Goal: Transaction & Acquisition: Purchase product/service

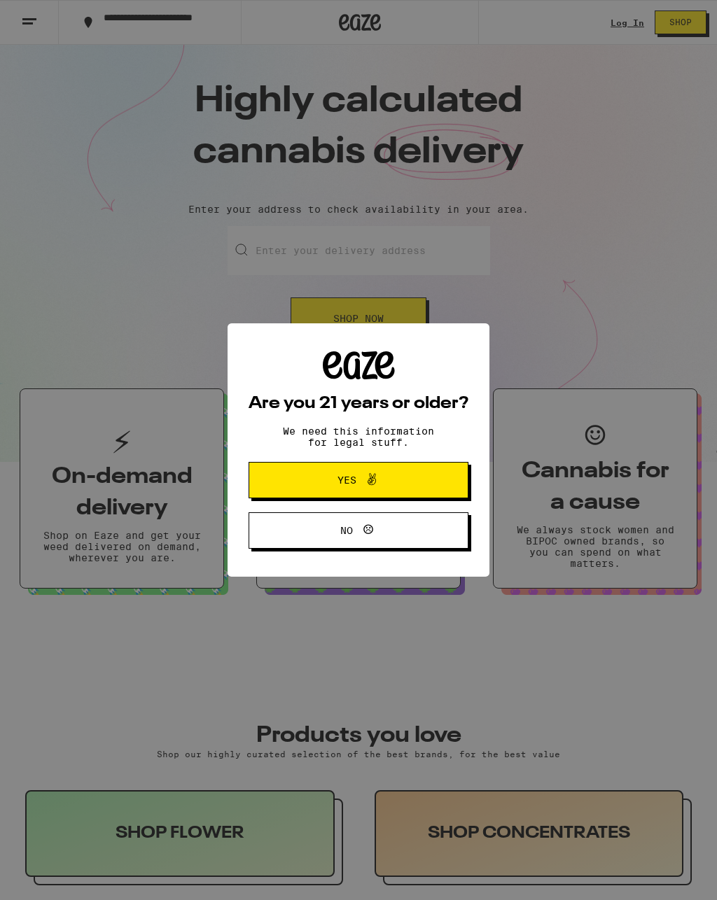
click at [413, 488] on button "Yes" at bounding box center [359, 480] width 220 height 36
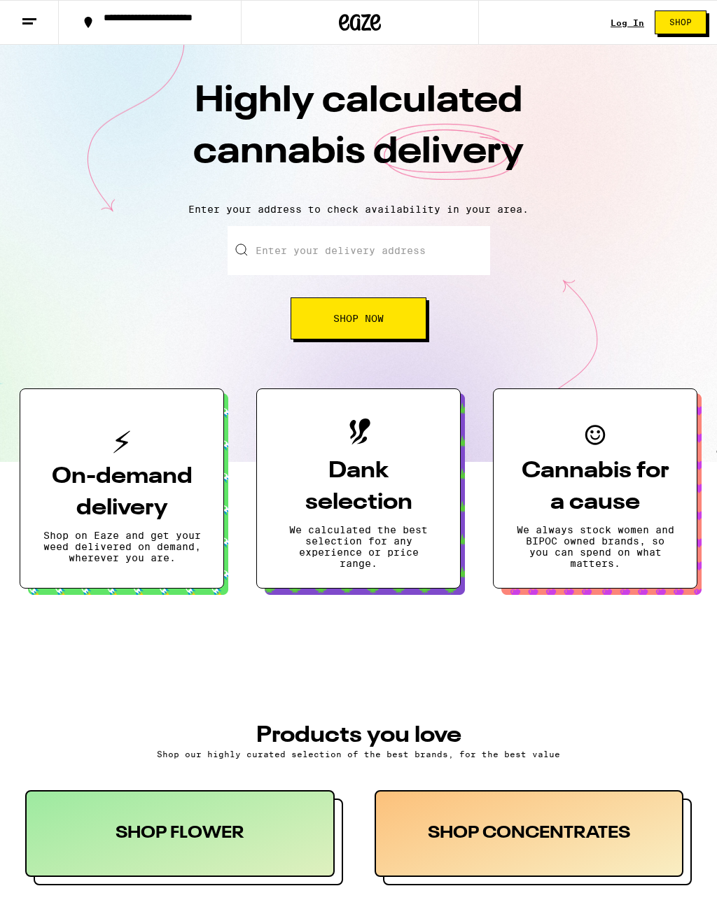
click at [632, 22] on link "Log In" at bounding box center [628, 22] width 34 height 9
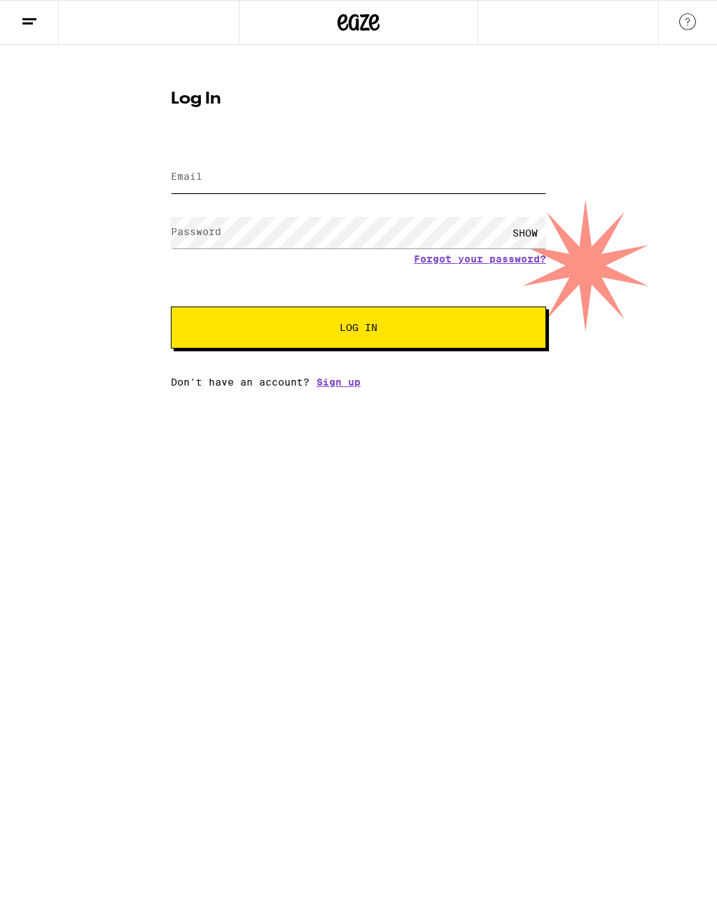
click at [348, 174] on input "Email" at bounding box center [358, 178] width 375 height 32
type input "[EMAIL_ADDRESS][DOMAIN_NAME]"
click at [190, 227] on label "Password" at bounding box center [196, 231] width 50 height 11
click at [352, 328] on span "Log In" at bounding box center [359, 328] width 38 height 10
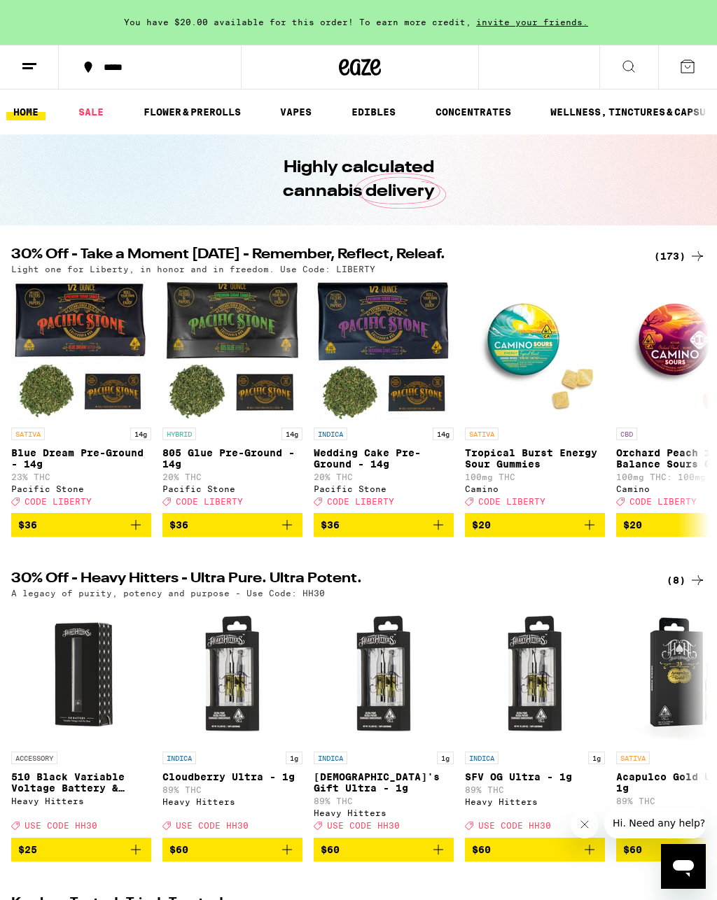
click at [698, 256] on icon at bounding box center [697, 256] width 11 height 10
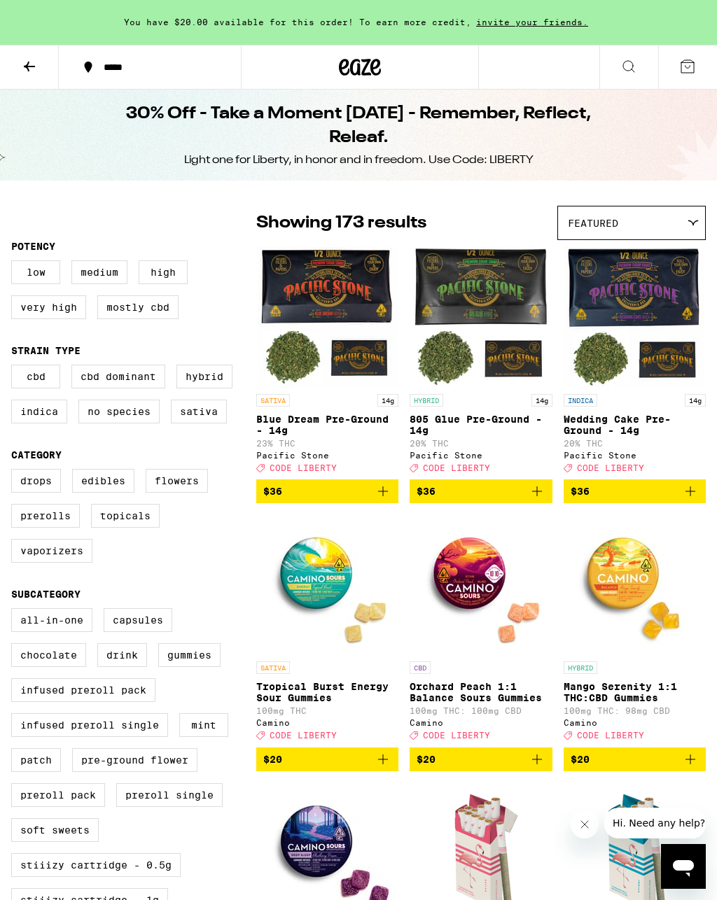
click at [169, 493] on label "Flowers" at bounding box center [177, 481] width 62 height 24
click at [15, 472] on input "Flowers" at bounding box center [14, 471] width 1 height 1
checkbox input "true"
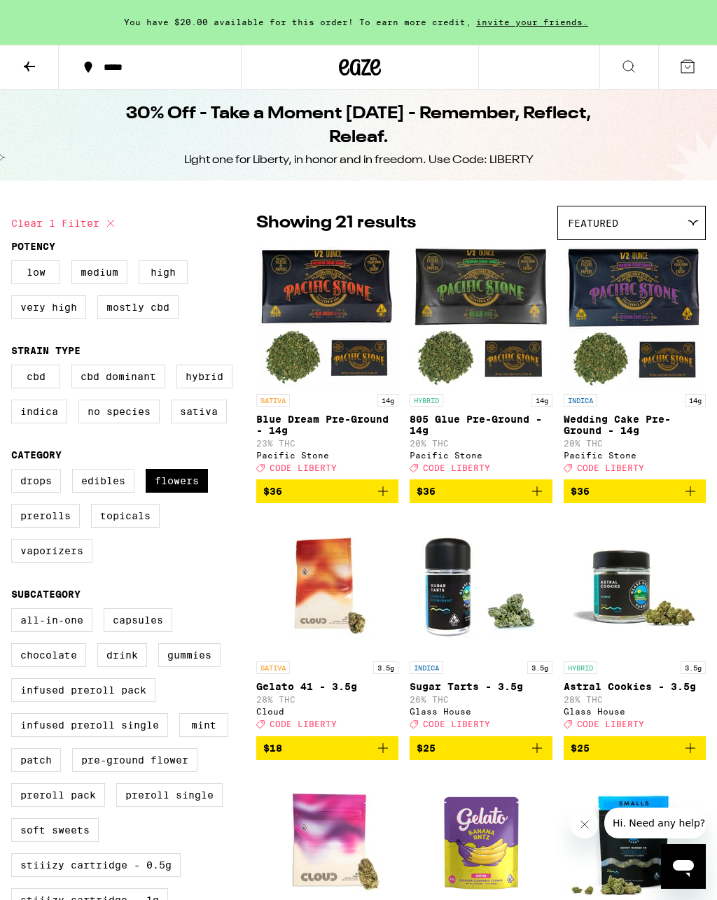
click at [41, 415] on label "Indica" at bounding box center [39, 412] width 56 height 24
click at [15, 368] on input "Indica" at bounding box center [14, 367] width 1 height 1
checkbox input "true"
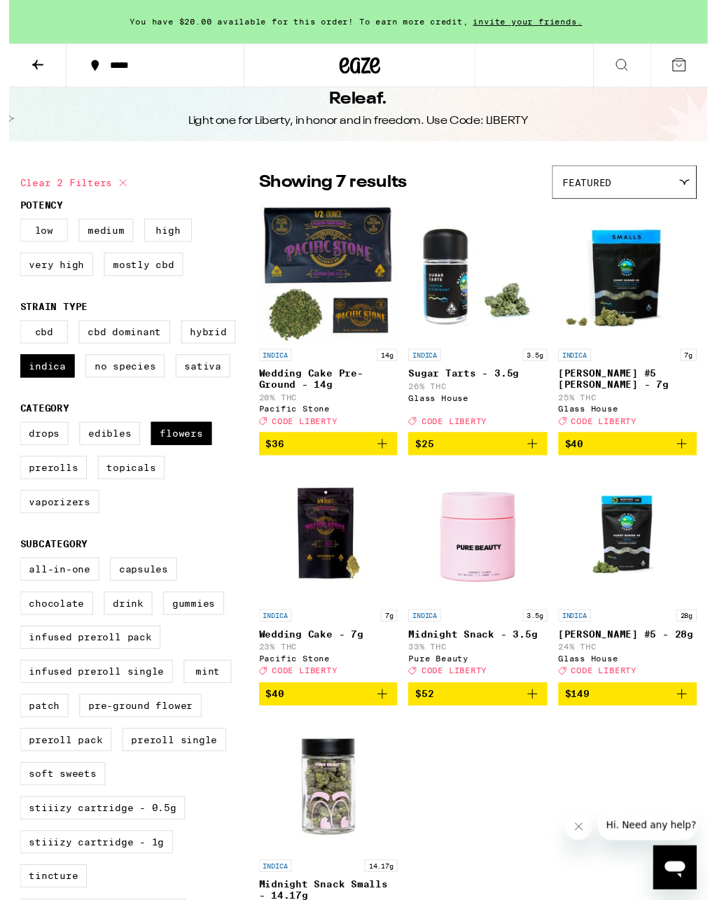
scroll to position [35, 0]
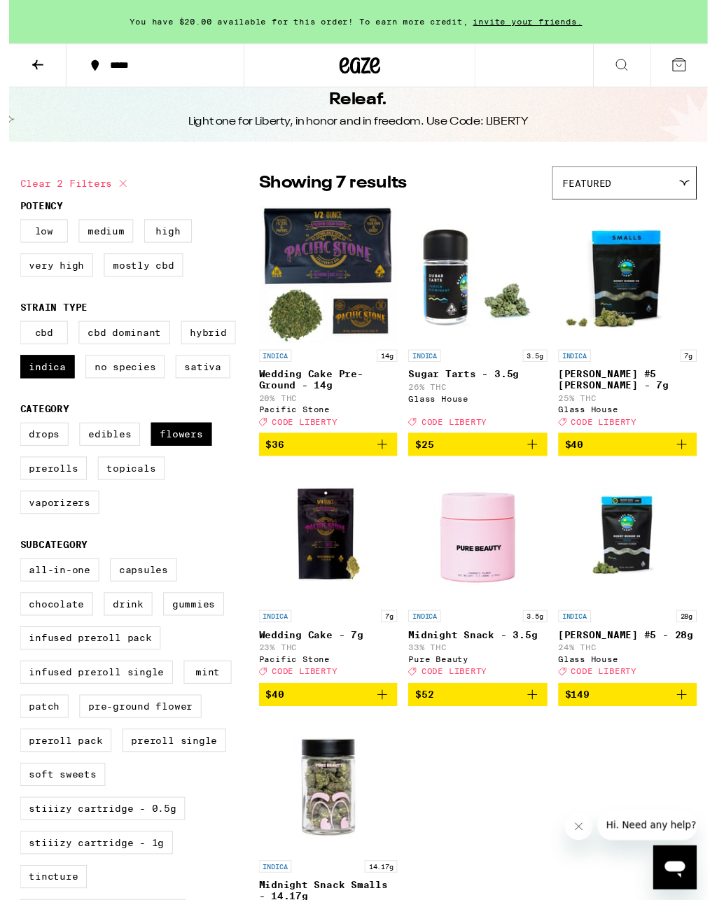
click at [681, 465] on span "$40" at bounding box center [635, 456] width 128 height 17
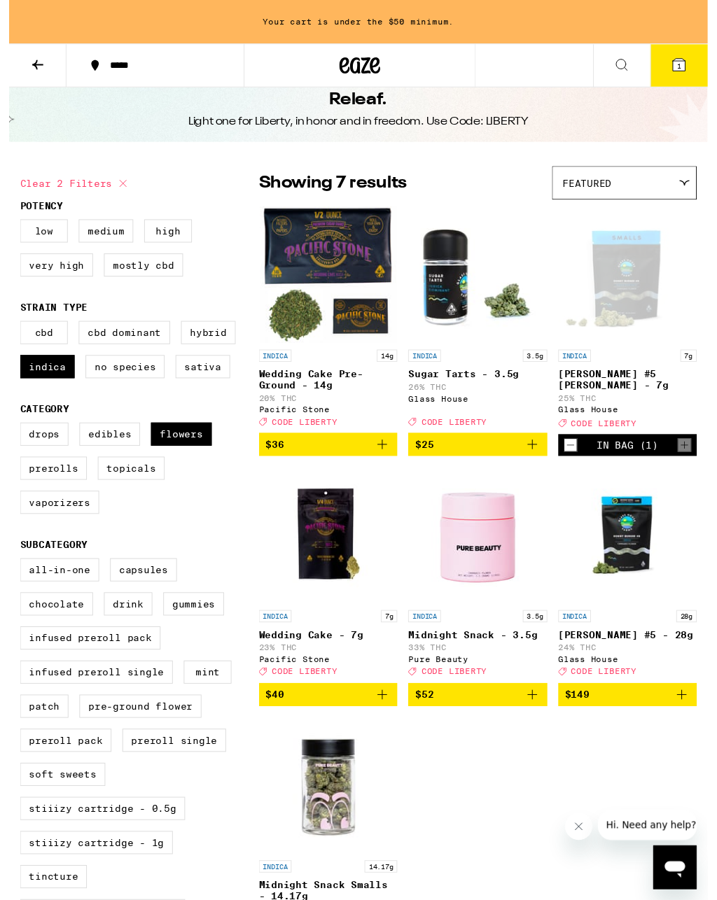
click at [686, 67] on span "1" at bounding box center [687, 68] width 4 height 8
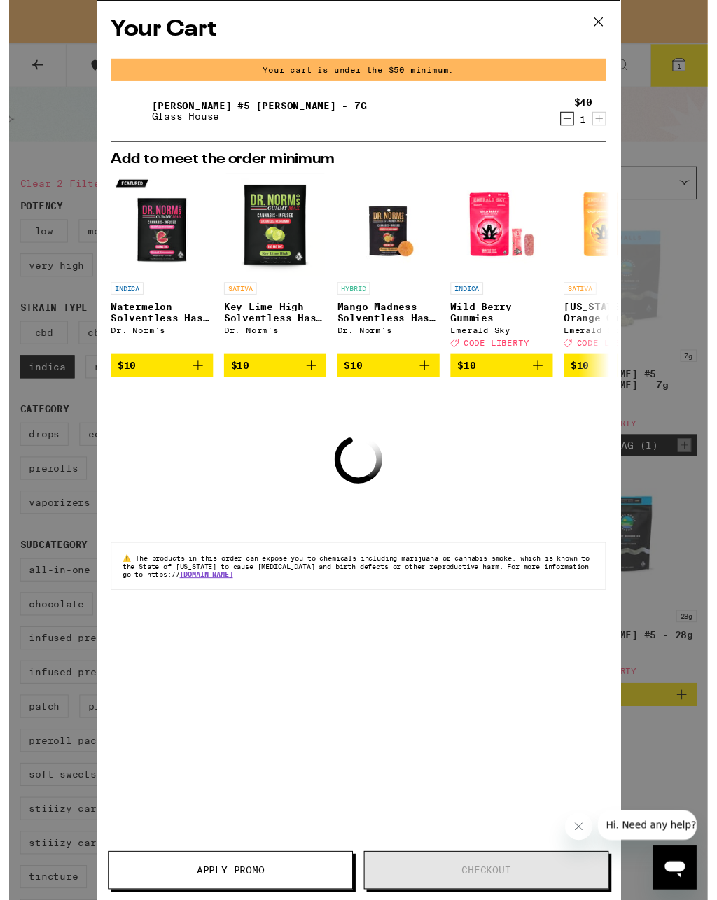
click at [615, 25] on icon at bounding box center [604, 22] width 21 height 21
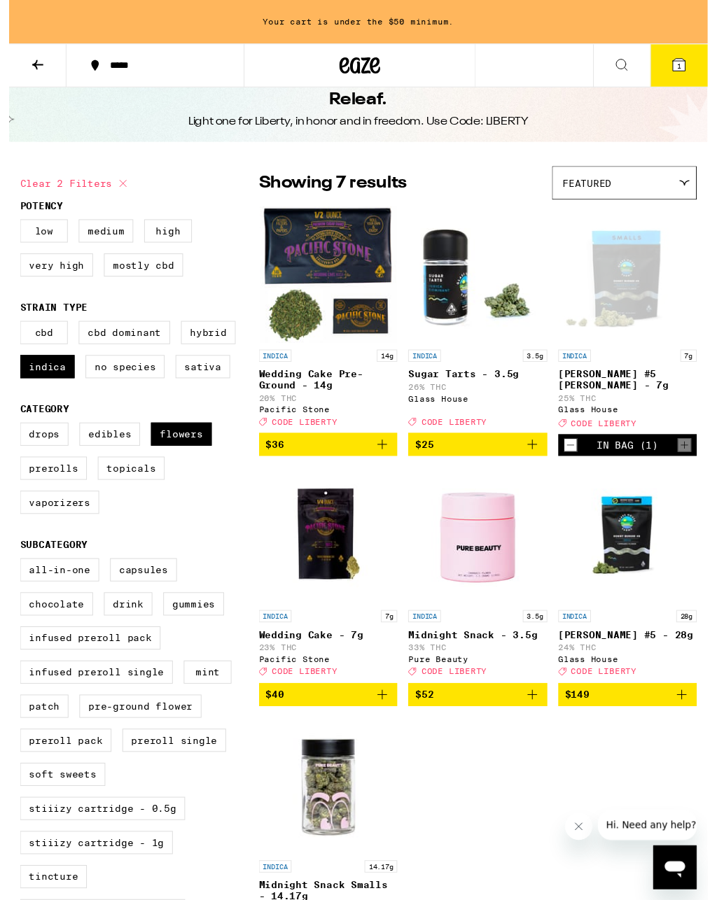
click at [532, 461] on icon "Add to bag" at bounding box center [537, 457] width 10 height 10
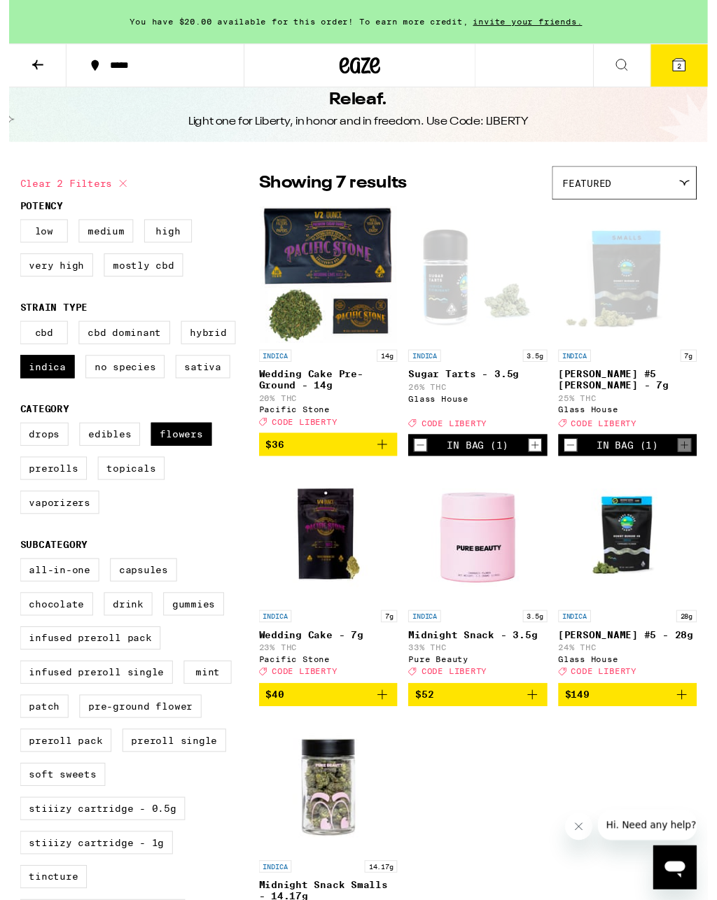
click at [690, 60] on icon at bounding box center [687, 66] width 13 height 13
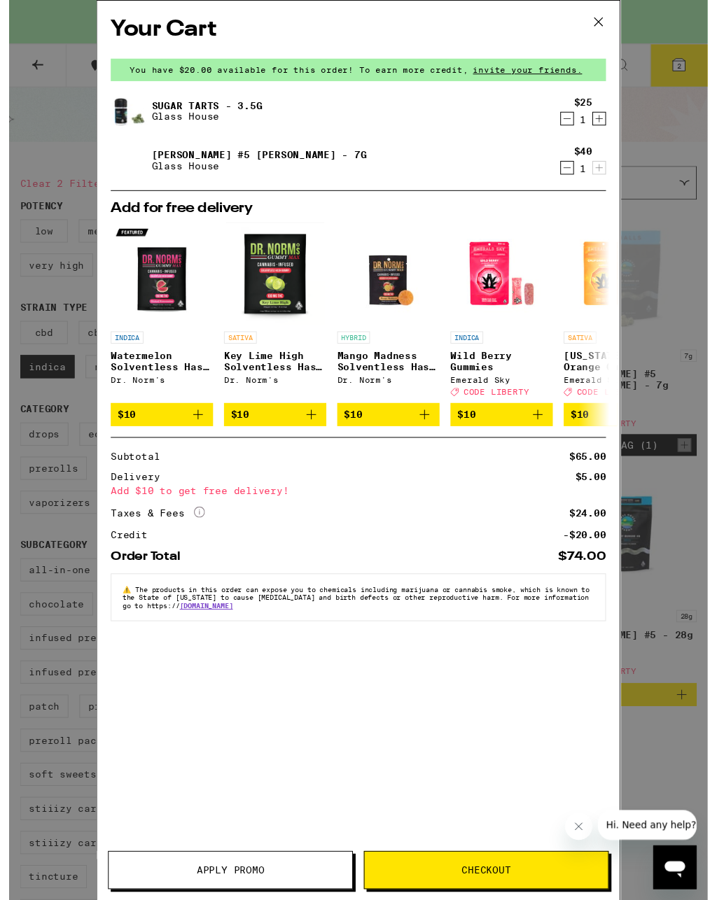
click at [606, 24] on icon at bounding box center [605, 22] width 8 height 8
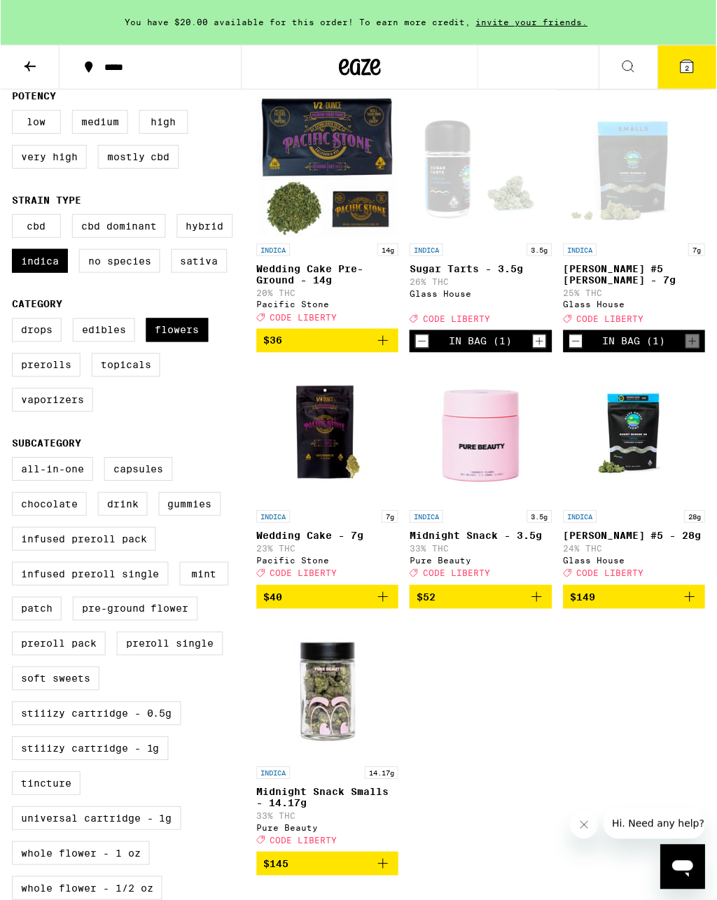
scroll to position [152, 0]
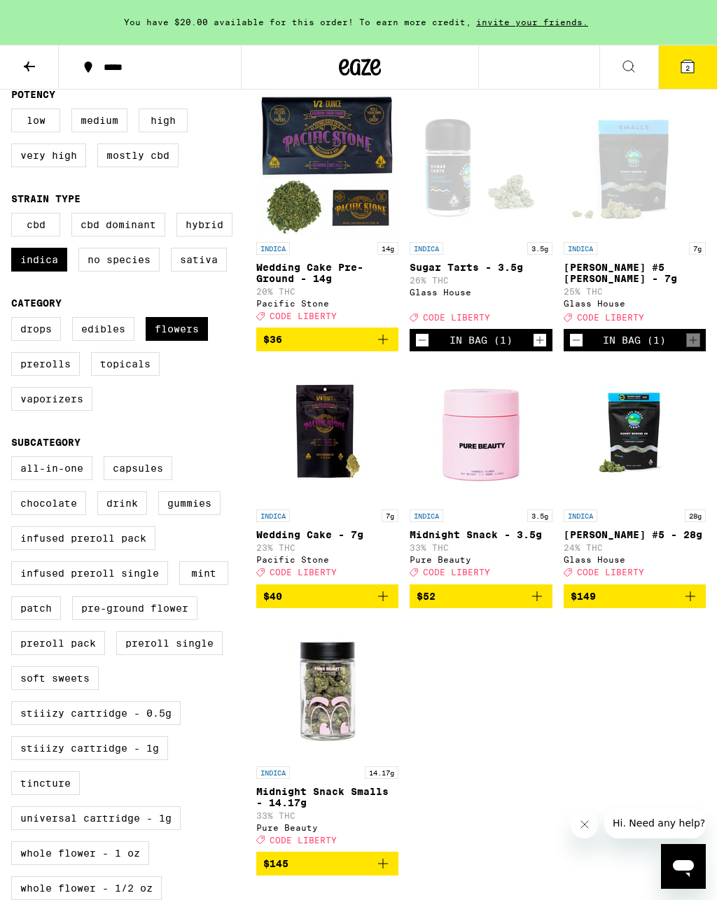
click at [690, 61] on icon at bounding box center [687, 66] width 13 height 13
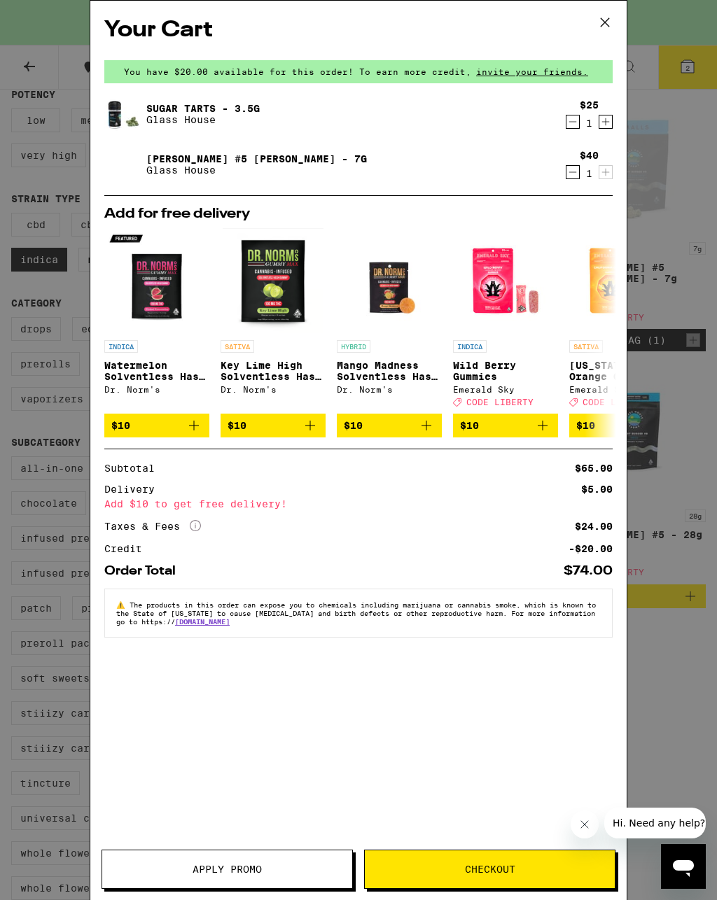
click at [567, 120] on icon "Decrement" at bounding box center [572, 121] width 13 height 17
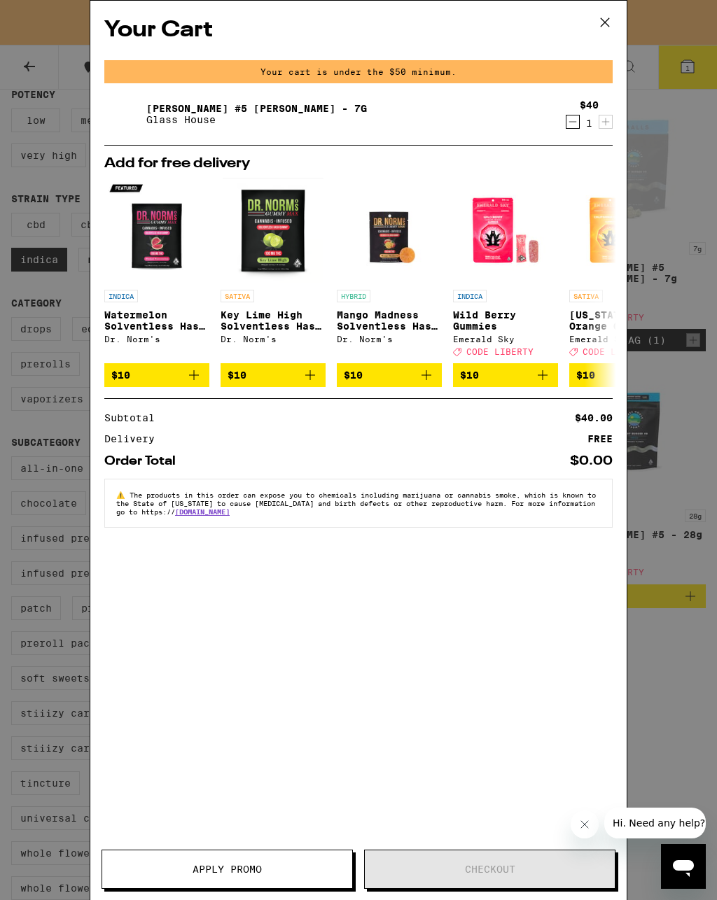
click at [615, 26] on button at bounding box center [604, 23] width 43 height 45
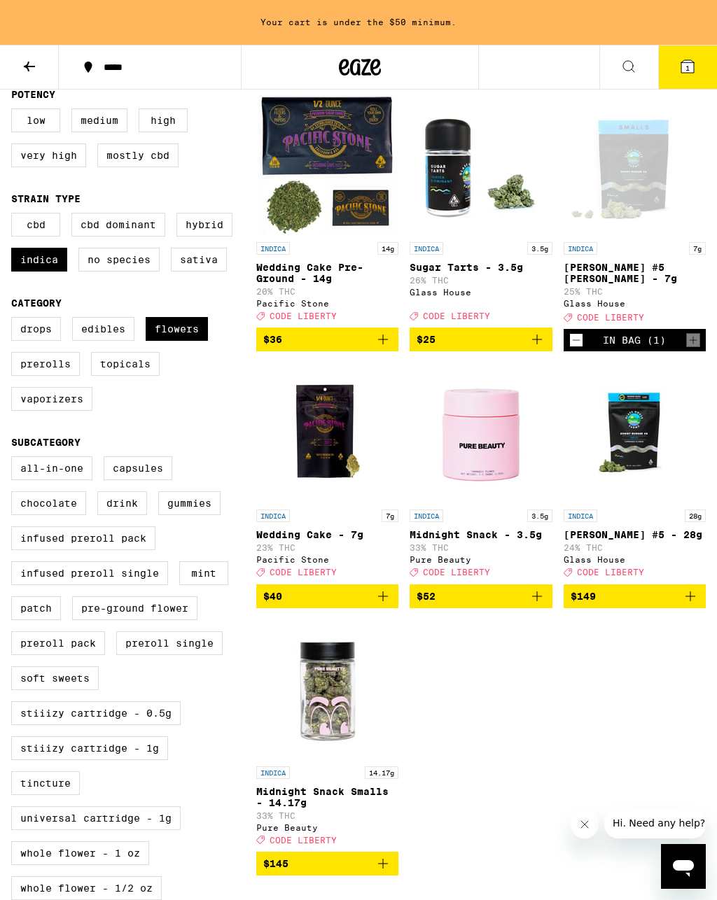
click at [535, 347] on icon "Add to bag" at bounding box center [537, 339] width 17 height 17
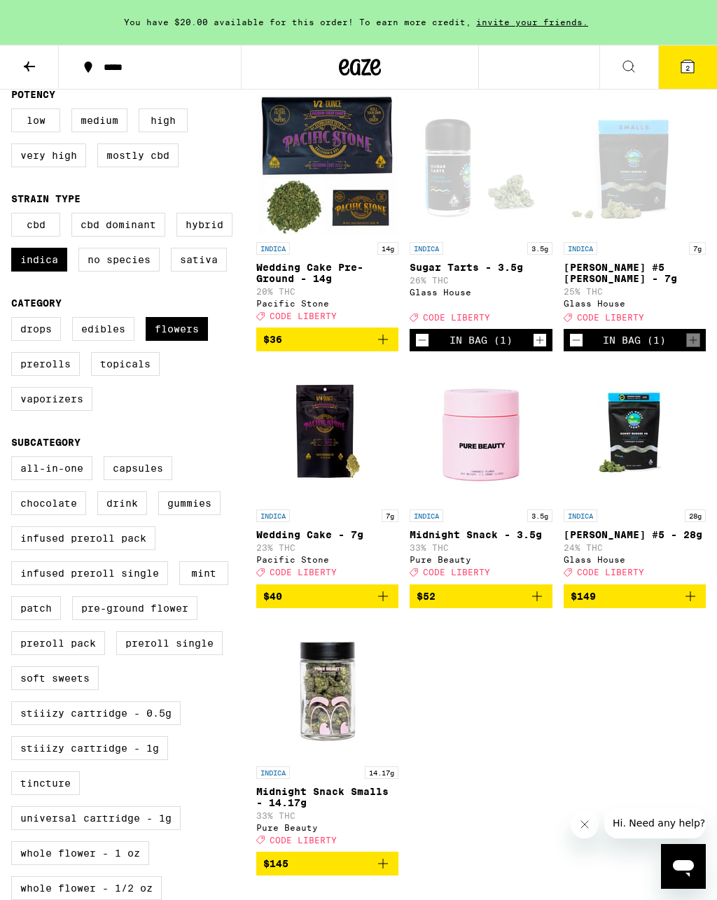
click at [679, 64] on icon at bounding box center [687, 66] width 17 height 17
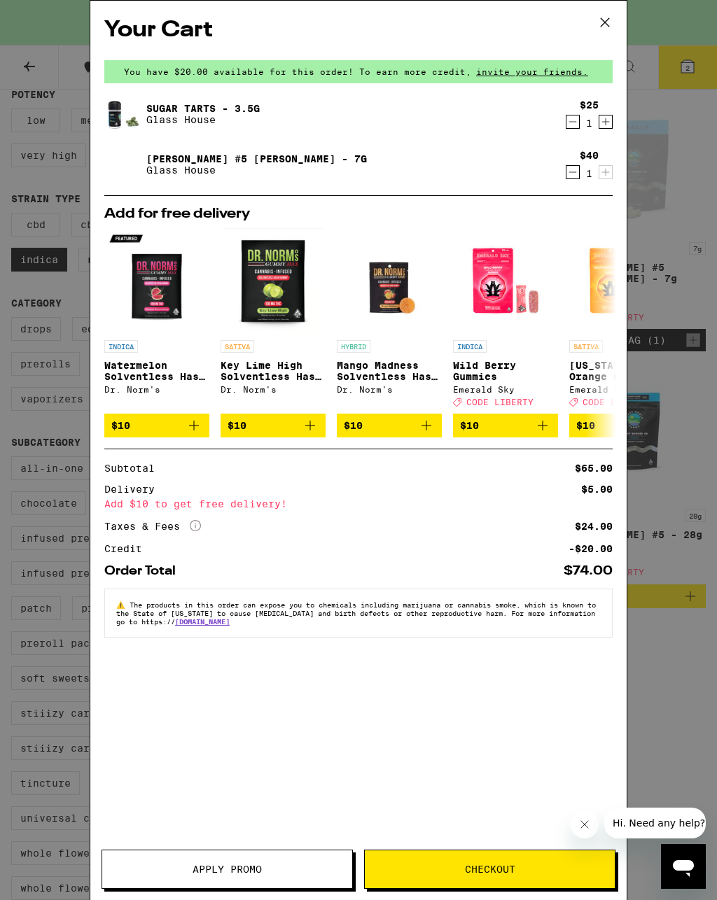
click at [606, 26] on icon at bounding box center [604, 22] width 21 height 21
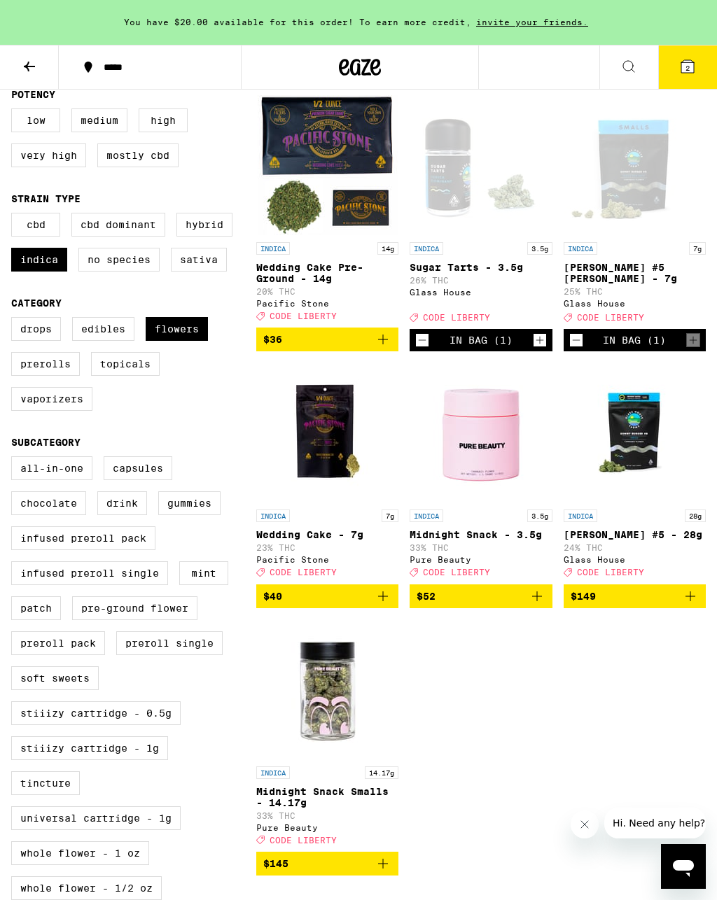
click at [679, 65] on icon at bounding box center [687, 66] width 17 height 17
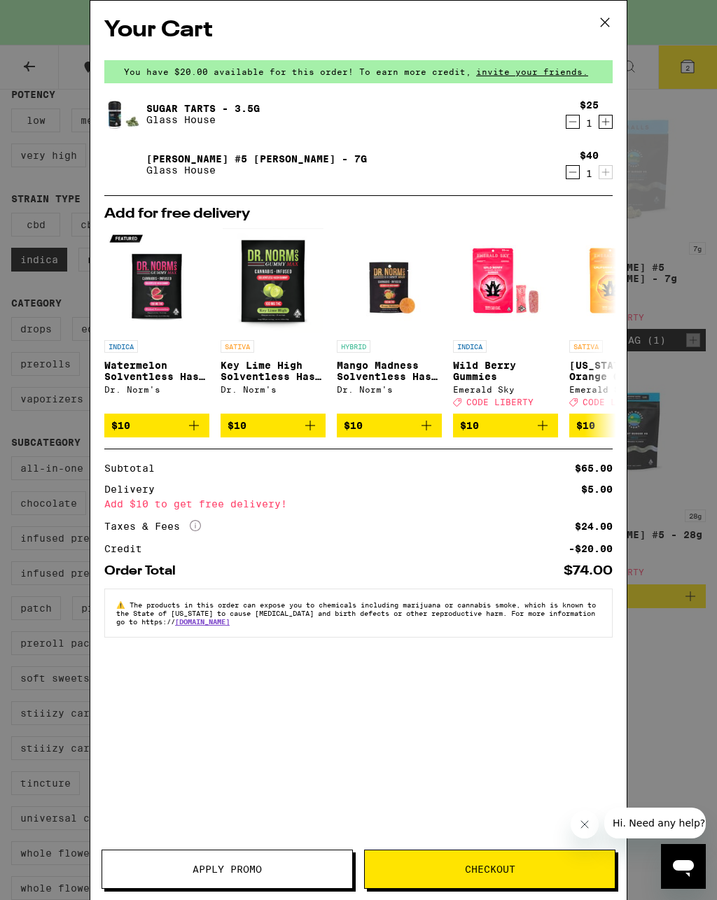
click at [522, 867] on span "Checkout" at bounding box center [490, 870] width 250 height 10
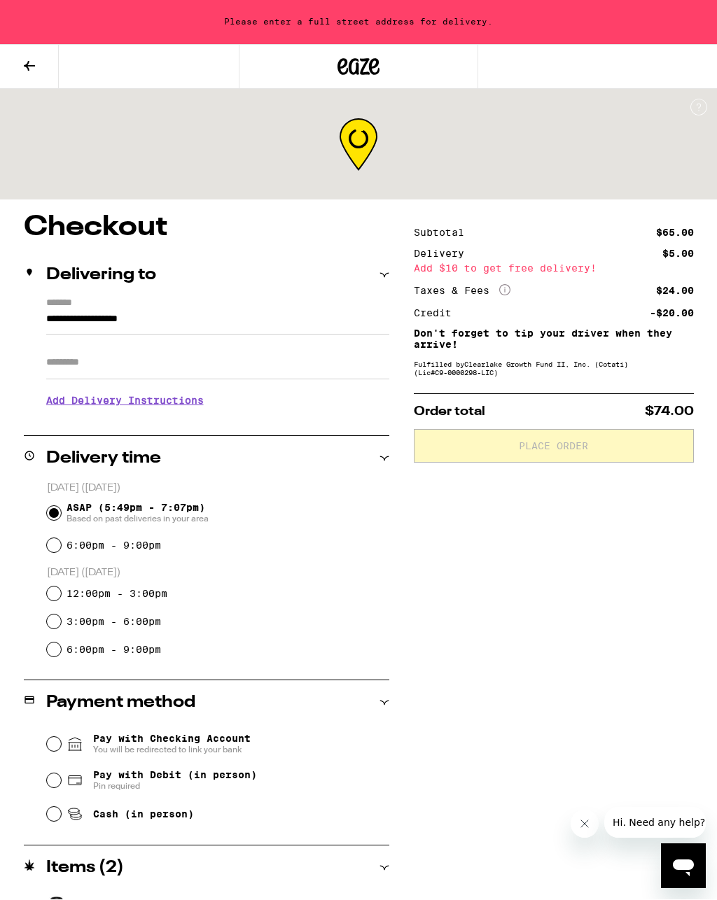
scroll to position [1, 0]
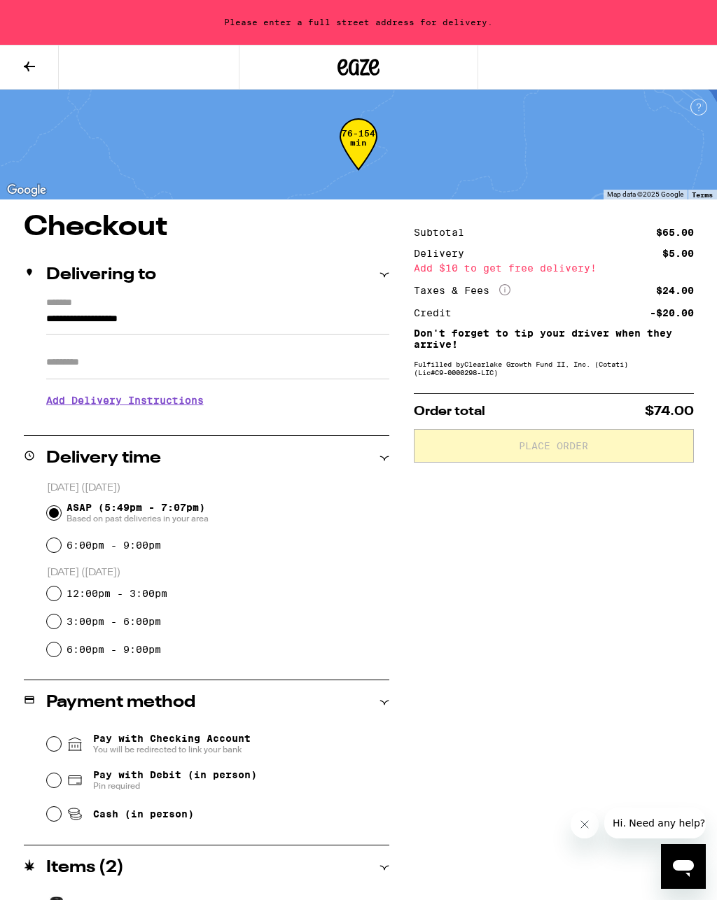
click at [68, 317] on input "**********" at bounding box center [217, 323] width 343 height 24
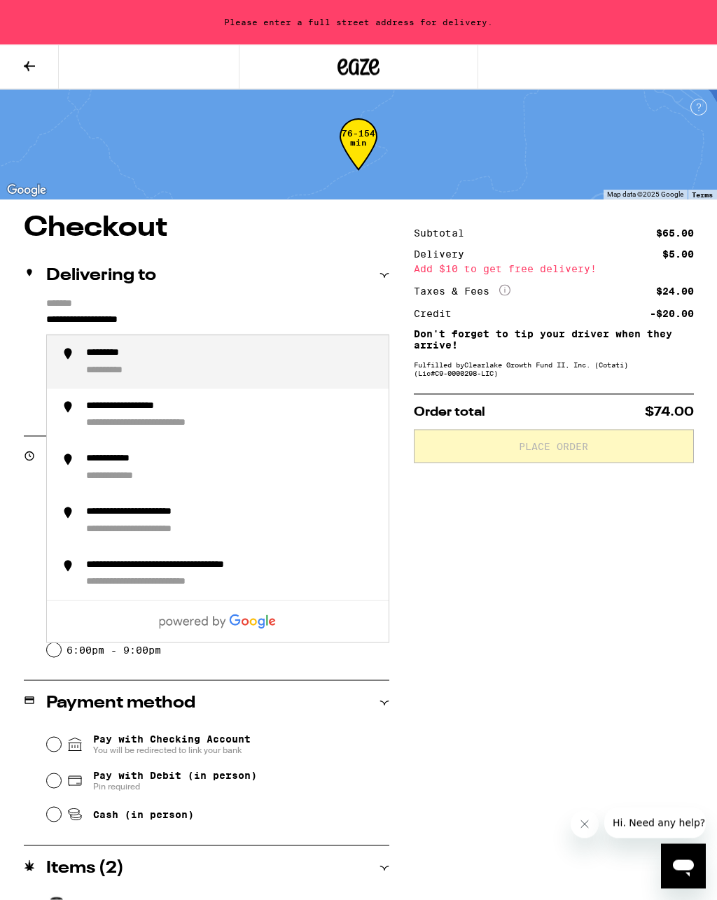
click at [47, 315] on input "**********" at bounding box center [217, 324] width 343 height 24
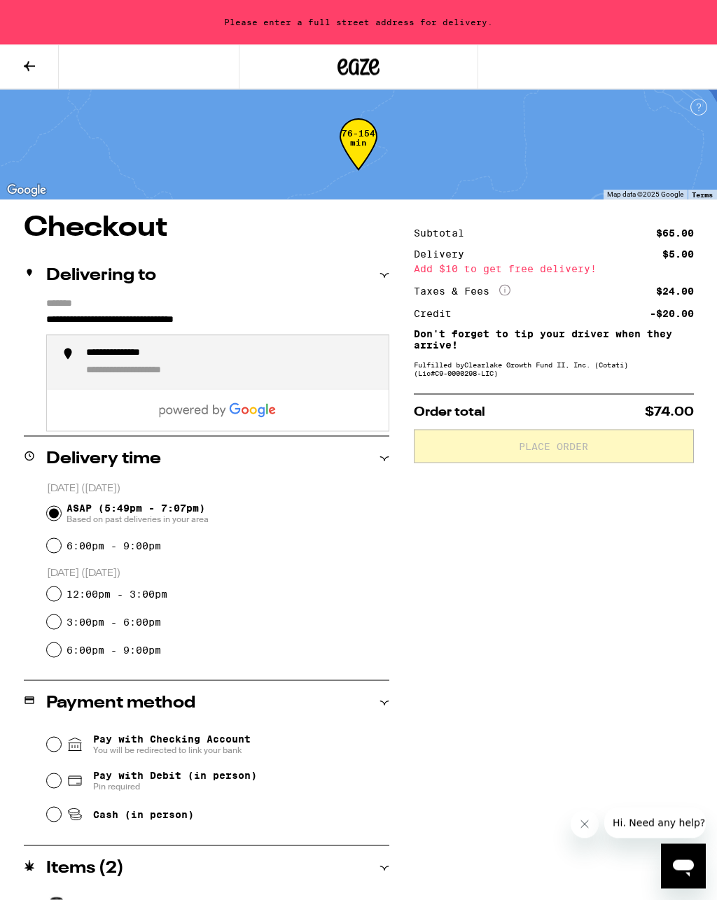
click at [168, 358] on div "**********" at bounding box center [133, 353] width 95 height 13
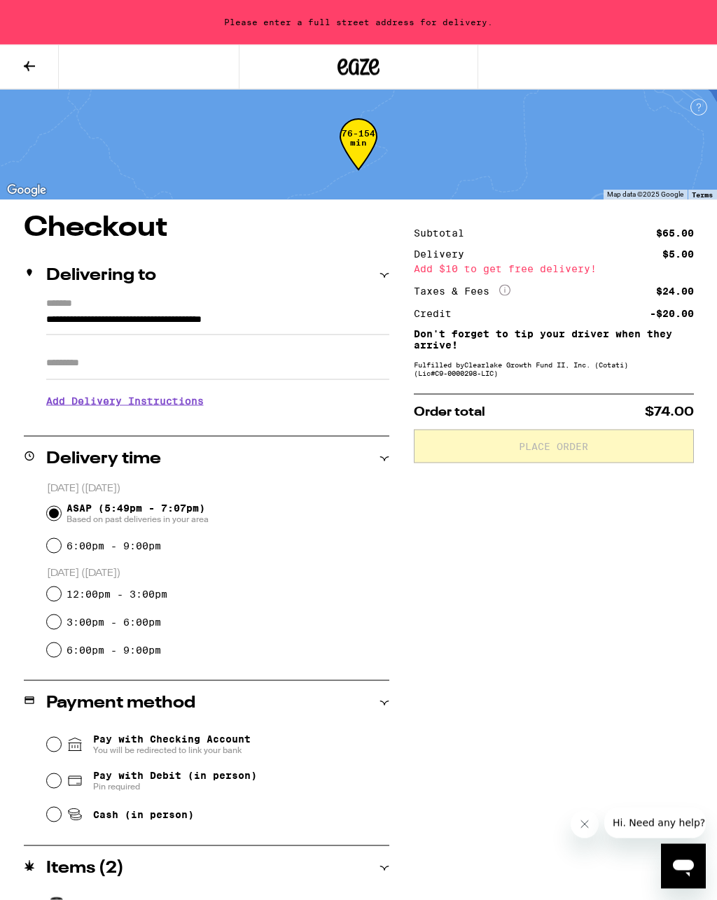
scroll to position [1, 0]
type input "**********"
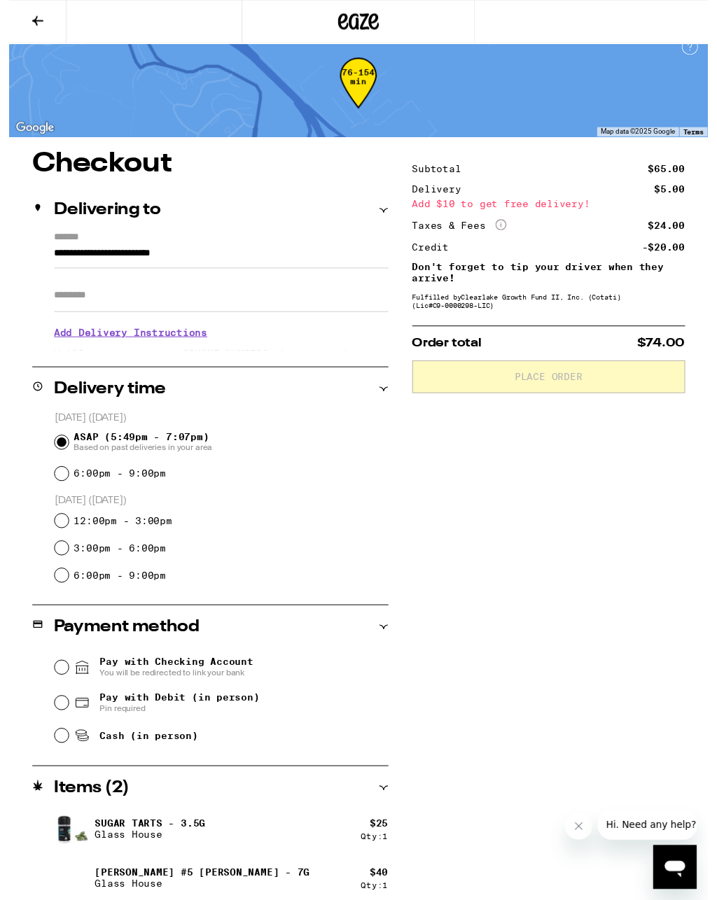
scroll to position [24, 0]
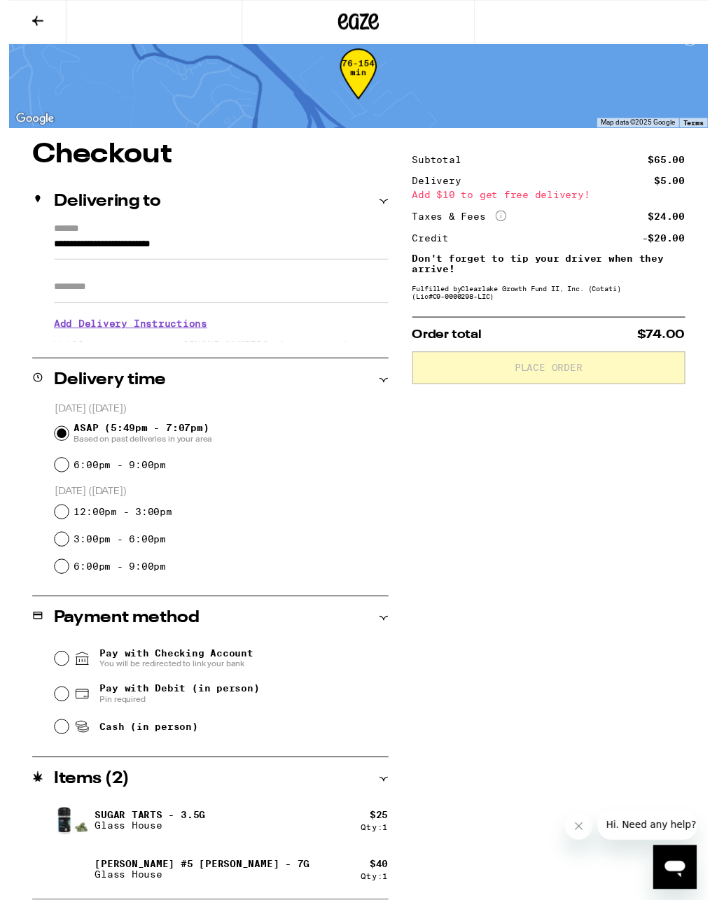
click at [55, 750] on input "Cash (in person)" at bounding box center [54, 746] width 14 height 14
radio input "true"
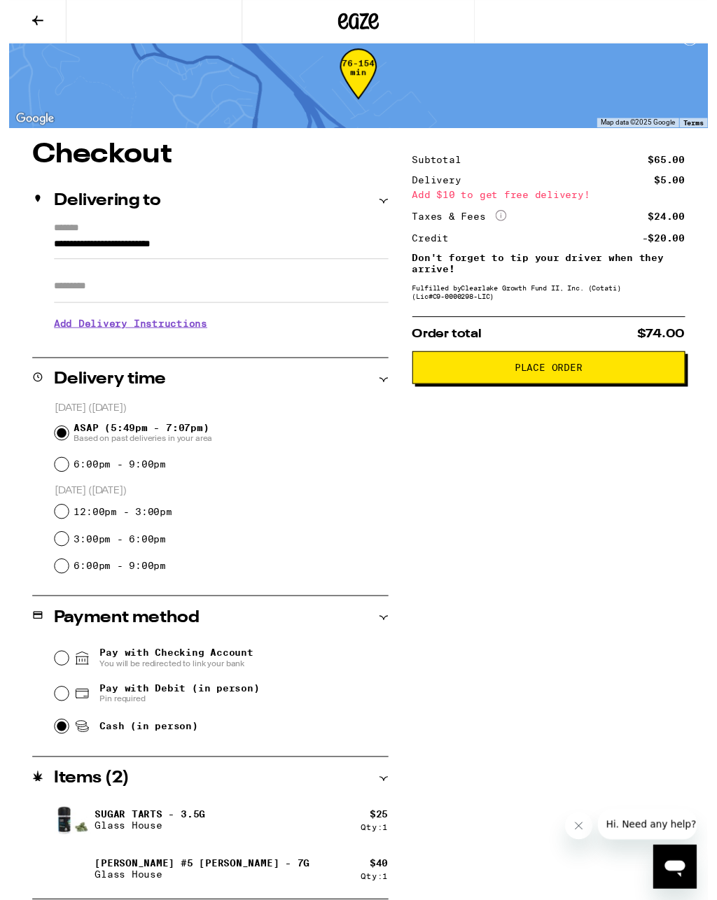
click at [30, 20] on icon at bounding box center [29, 22] width 11 height 10
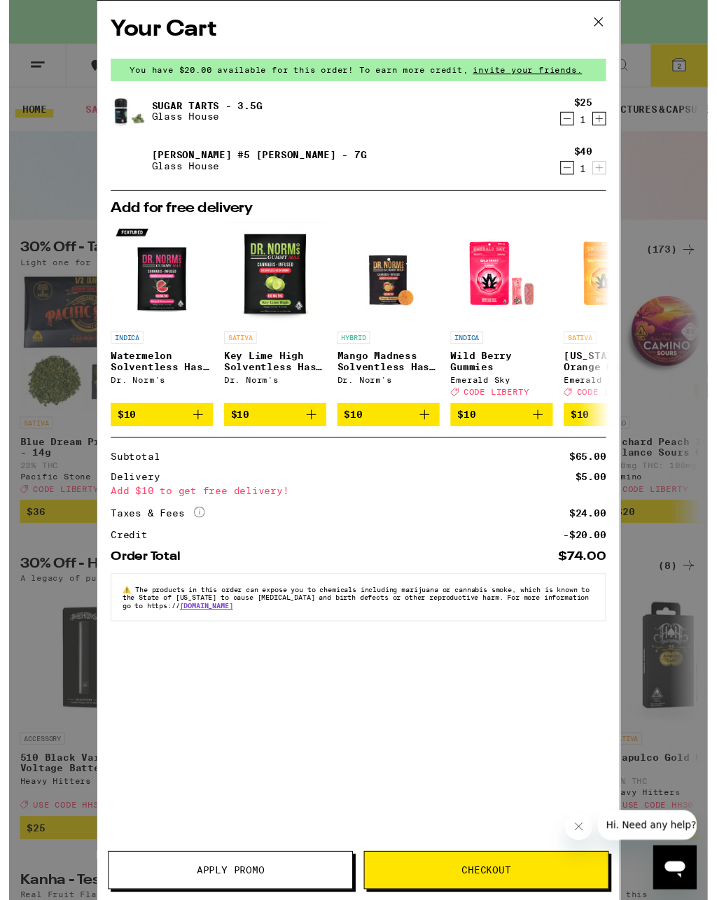
click at [573, 151] on div "$40 1" at bounding box center [586, 164] width 53 height 29
click at [565, 204] on div "Add for free delivery INDICA Watermelon Solventless Hash Gummy Dr. Norm's $10 S…" at bounding box center [358, 321] width 508 height 253
click at [564, 200] on div "Add for free delivery INDICA Watermelon Solventless Hash Gummy Dr. Norm's $10 S…" at bounding box center [358, 321] width 508 height 253
click at [562, 197] on div "Add for free delivery INDICA Watermelon Solventless Hash Gummy Dr. Norm's $10 S…" at bounding box center [358, 321] width 508 height 253
click at [598, 55] on div "Your Cart You have $20.00 available for this order! To earn more credit, invite…" at bounding box center [358, 441] width 536 height 881
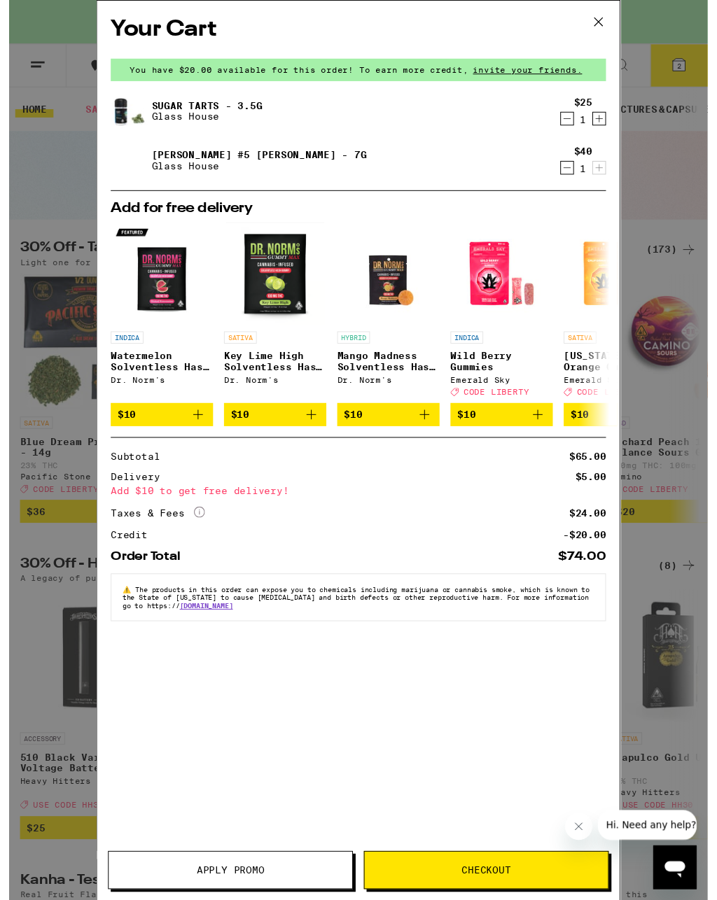
click at [571, 144] on div "Sugar Tarts - 3.5g Glass House $25 1 [PERSON_NAME] #5 [PERSON_NAME] - 7g Glass …" at bounding box center [358, 145] width 508 height 101
click at [560, 140] on div "Sugar Tarts - 3.5g Glass House $25 1 [PERSON_NAME] #5 [PERSON_NAME] - 7g Glass …" at bounding box center [358, 145] width 508 height 101
click at [555, 146] on div "[PERSON_NAME] #5 [PERSON_NAME] - 7g Glass House" at bounding box center [331, 164] width 454 height 39
click at [501, 191] on div "Sugar Tarts - 3.5g Glass House $25 1 [PERSON_NAME] #5 [PERSON_NAME] - 7g Glass …" at bounding box center [358, 145] width 508 height 101
click at [566, 197] on div "Add for free delivery INDICA Watermelon Solventless Hash Gummy Dr. Norm's $10 S…" at bounding box center [358, 321] width 508 height 253
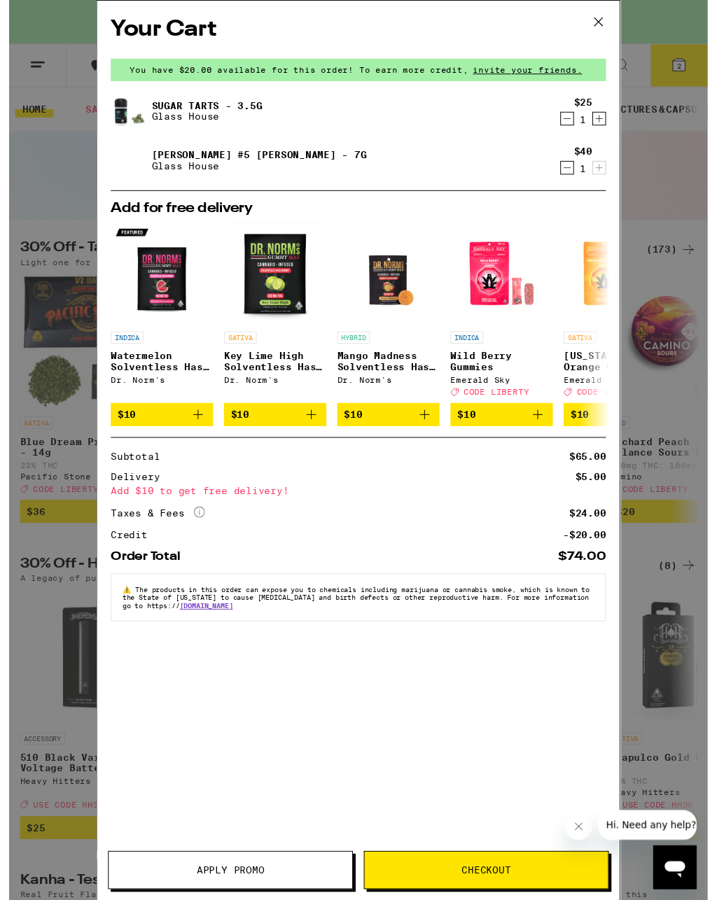
click at [571, 144] on div "Sugar Tarts - 3.5g Glass House $25 1 [PERSON_NAME] #5 [PERSON_NAME] - 7g Glass …" at bounding box center [358, 145] width 508 height 101
click at [574, 151] on div "$40 1" at bounding box center [586, 164] width 53 height 29
click at [572, 150] on div "$40 1" at bounding box center [586, 164] width 53 height 29
click at [571, 150] on div "$40 1" at bounding box center [586, 164] width 53 height 29
click at [595, 46] on button at bounding box center [604, 23] width 43 height 45
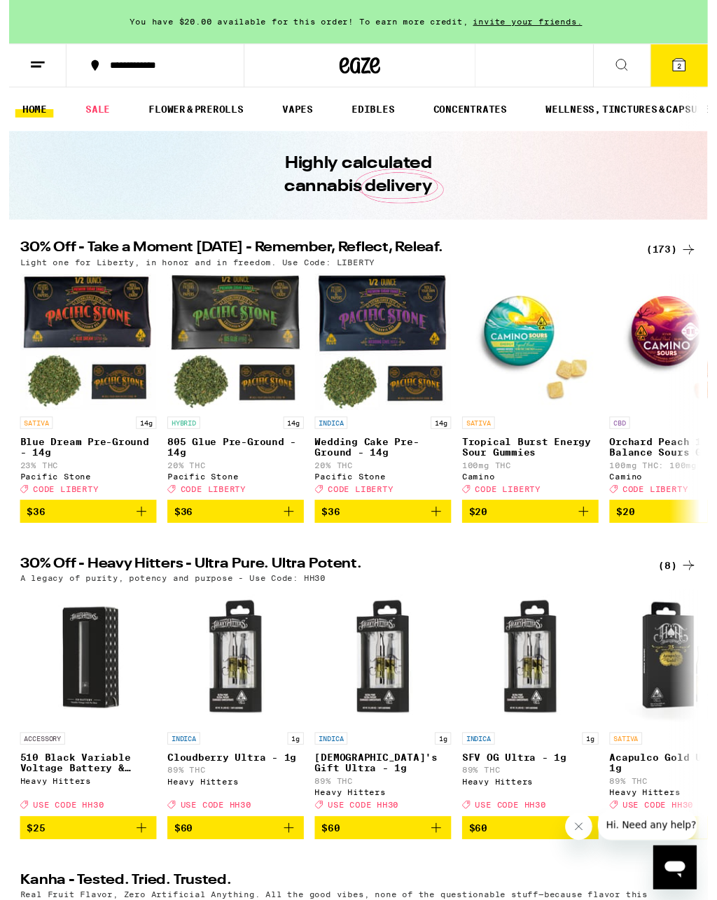
click at [674, 88] on button "2" at bounding box center [687, 67] width 59 height 43
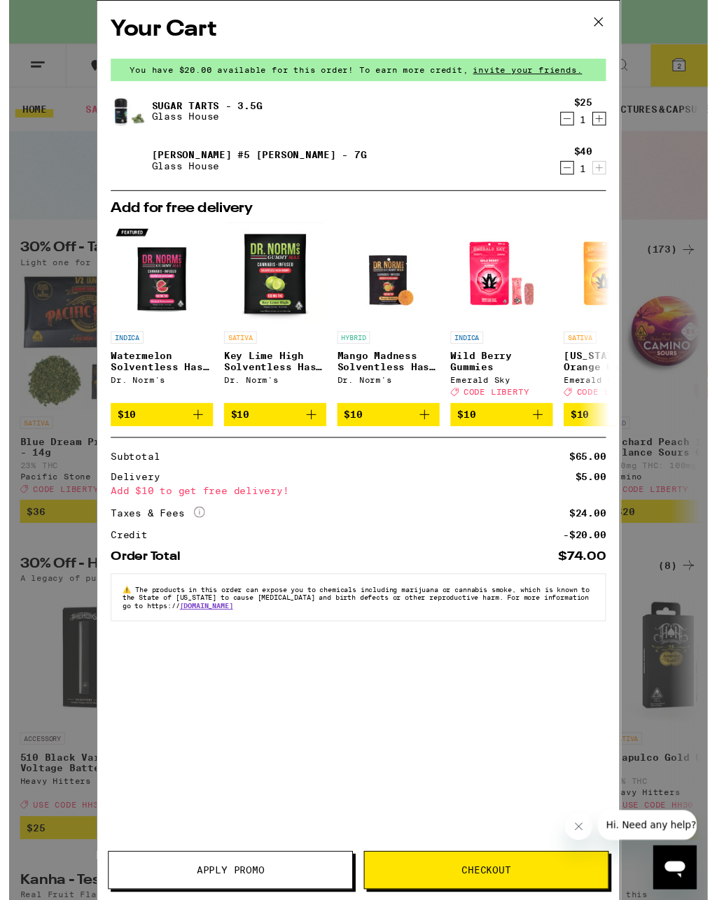
click at [571, 197] on div "Add for free delivery INDICA Watermelon Solventless Hash Gummy Dr. Norm's $10 S…" at bounding box center [358, 321] width 508 height 253
click at [573, 199] on div "Add for free delivery INDICA Watermelon Solventless Hash Gummy Dr. Norm's $10 S…" at bounding box center [358, 321] width 508 height 253
click at [575, 199] on div "Add for free delivery INDICA Watermelon Solventless Hash Gummy Dr. Norm's $10 S…" at bounding box center [358, 321] width 508 height 253
click at [576, 199] on div "Add for free delivery INDICA Watermelon Solventless Hash Gummy Dr. Norm's $10 S…" at bounding box center [358, 321] width 508 height 253
click at [576, 153] on div "$40 1" at bounding box center [586, 164] width 53 height 29
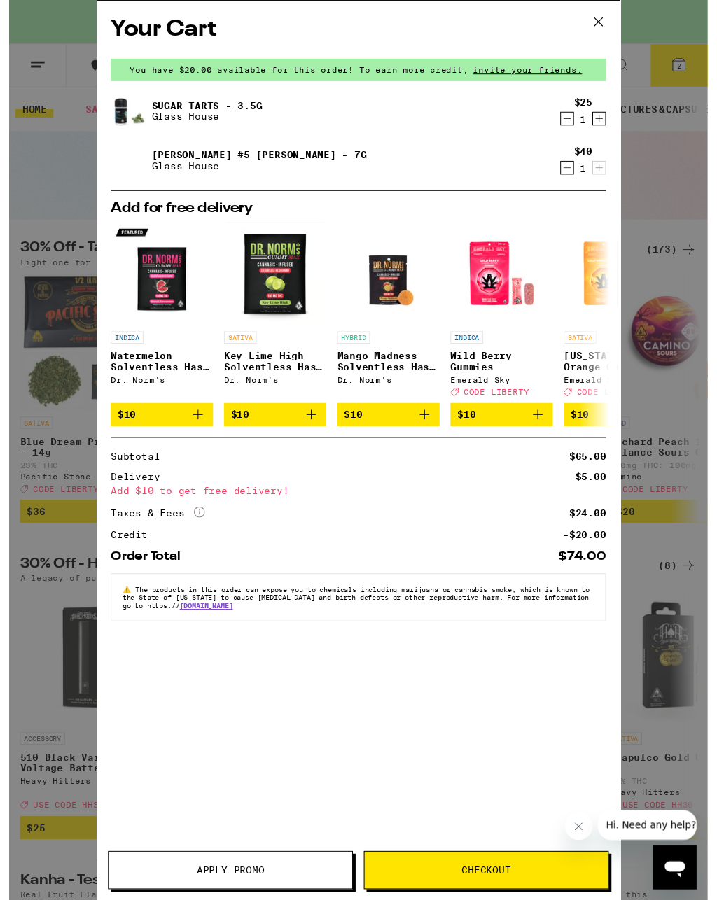
click at [573, 150] on div "$40 1" at bounding box center [586, 164] width 53 height 29
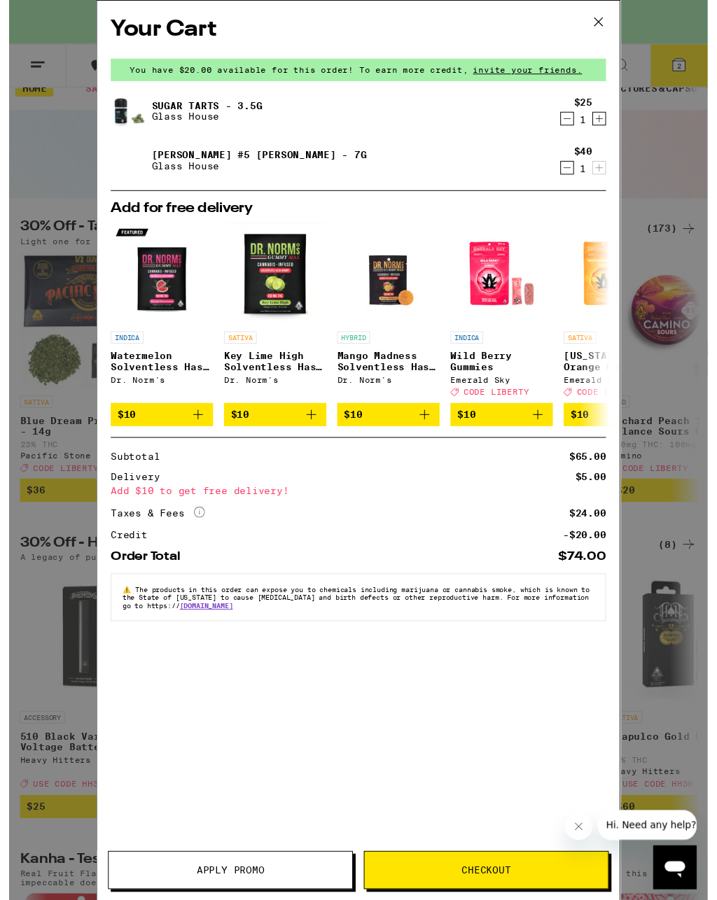
click at [289, 879] on button "Apply Promo" at bounding box center [227, 893] width 251 height 39
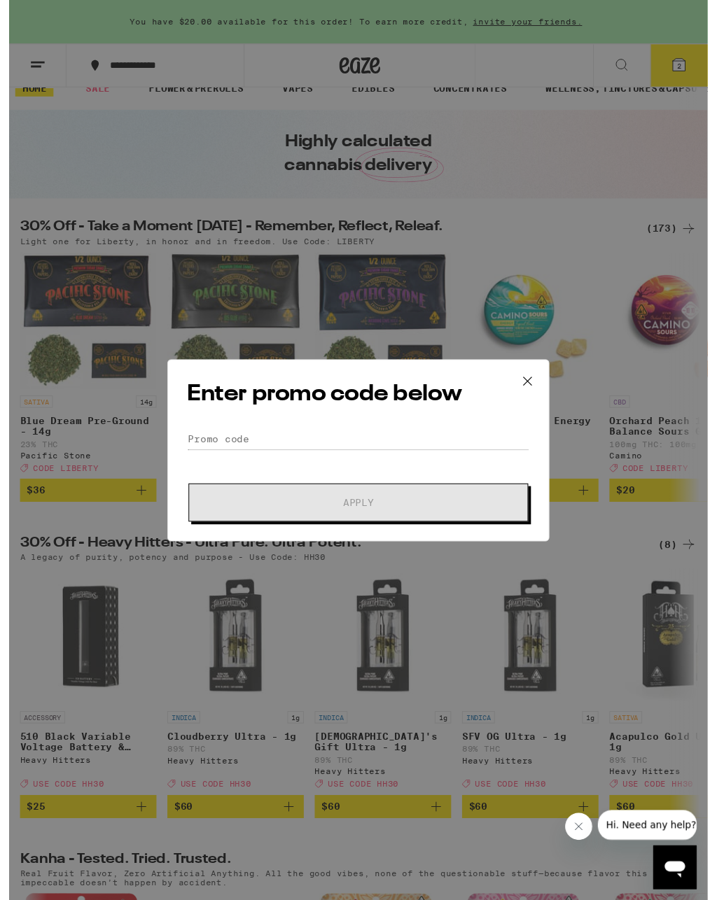
click at [291, 889] on div "Enter promo code below Promo Code Apply" at bounding box center [358, 462] width 717 height 924
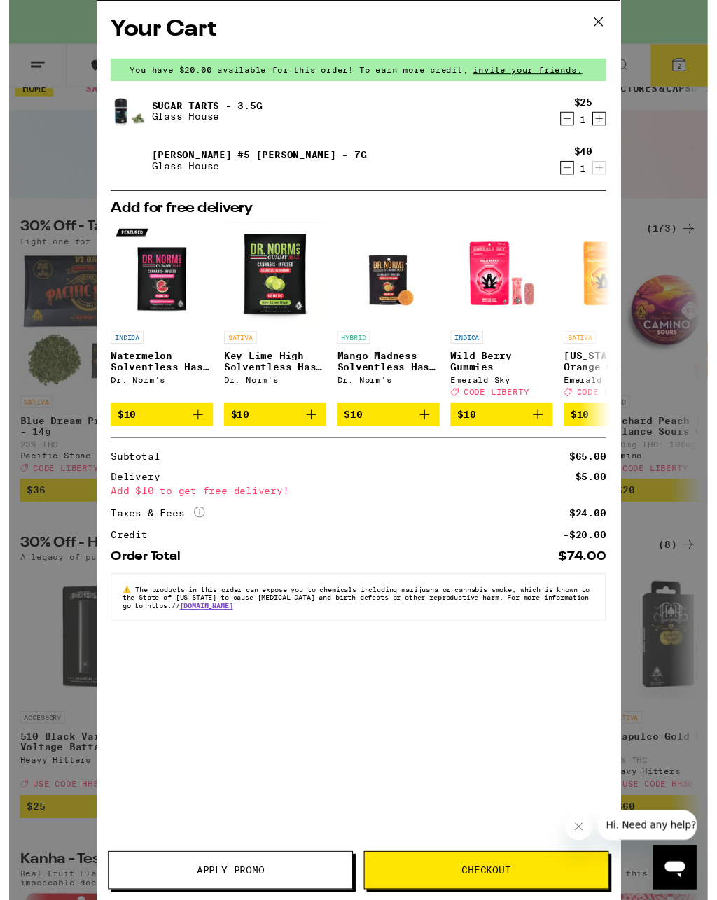
click at [575, 170] on icon "Decrement" at bounding box center [572, 172] width 13 height 17
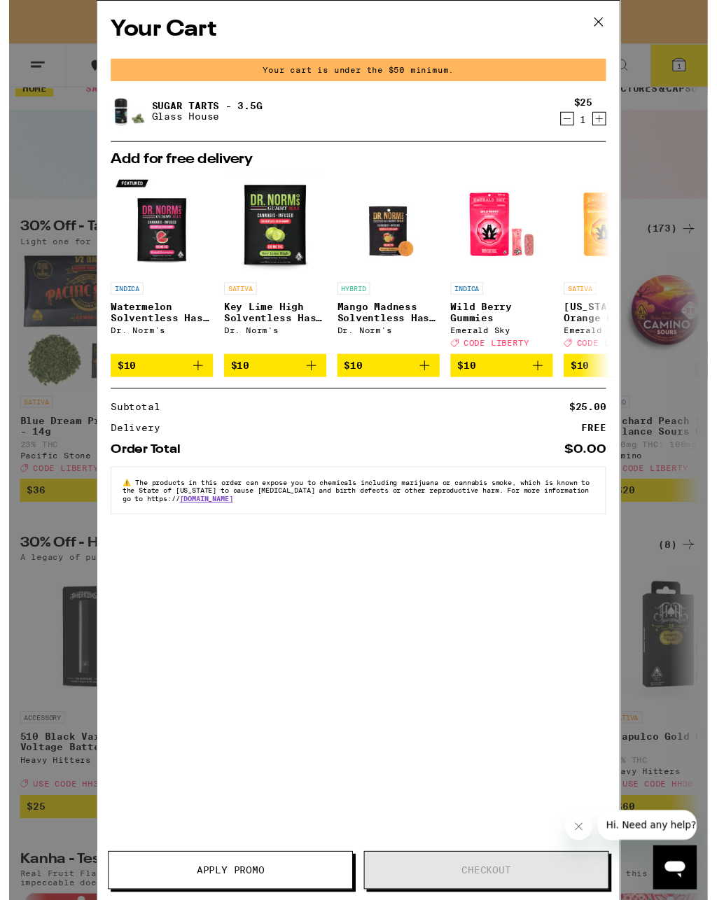
click at [573, 120] on icon "Decrement" at bounding box center [572, 121] width 13 height 17
